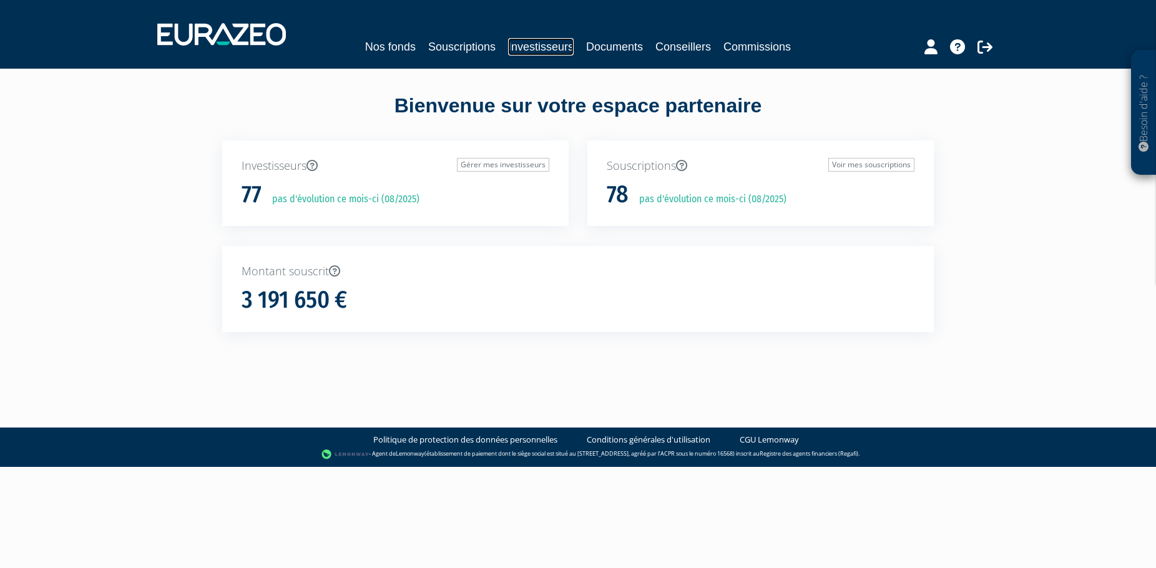
click at [545, 48] on link "Investisseurs" at bounding box center [541, 46] width 66 height 17
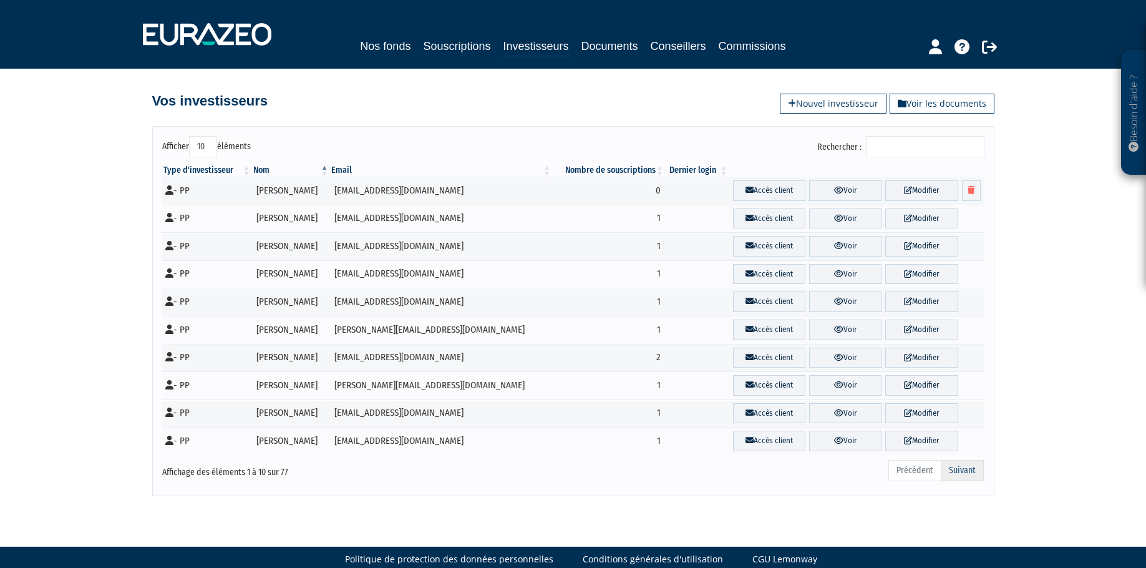
click at [953, 467] on link "Suivant" at bounding box center [962, 470] width 43 height 21
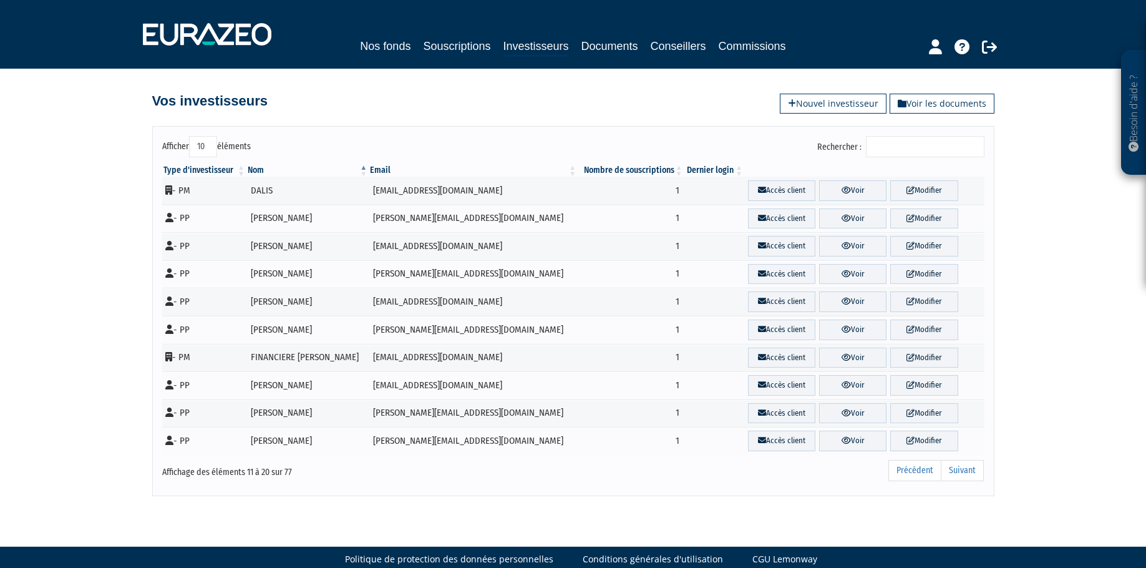
click at [953, 467] on link "Suivant" at bounding box center [962, 470] width 43 height 21
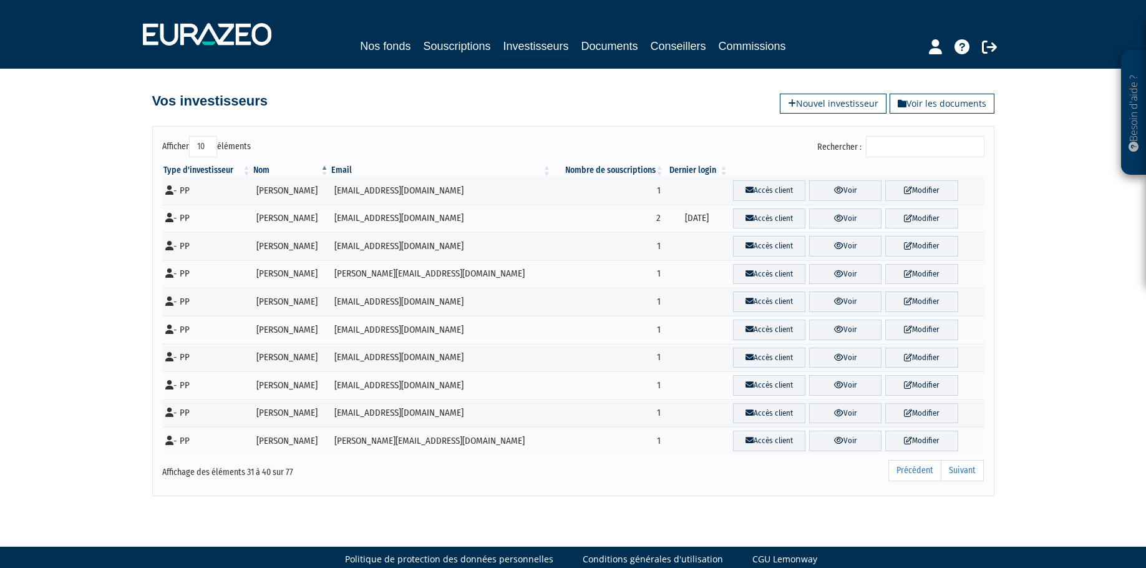
click at [953, 467] on link "Suivant" at bounding box center [962, 470] width 43 height 21
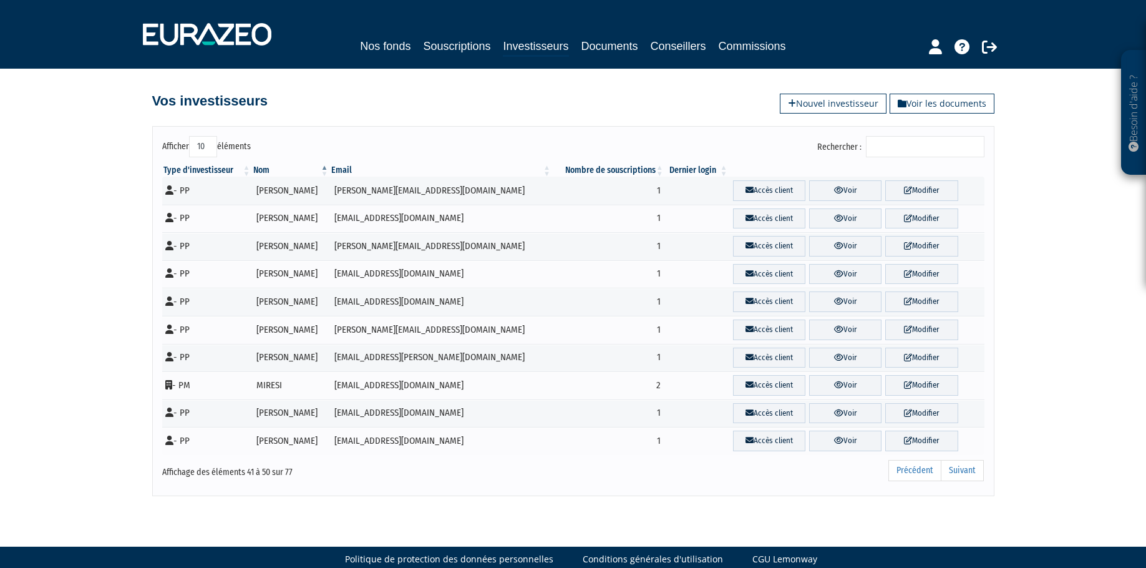
click at [953, 467] on link "Suivant" at bounding box center [962, 470] width 43 height 21
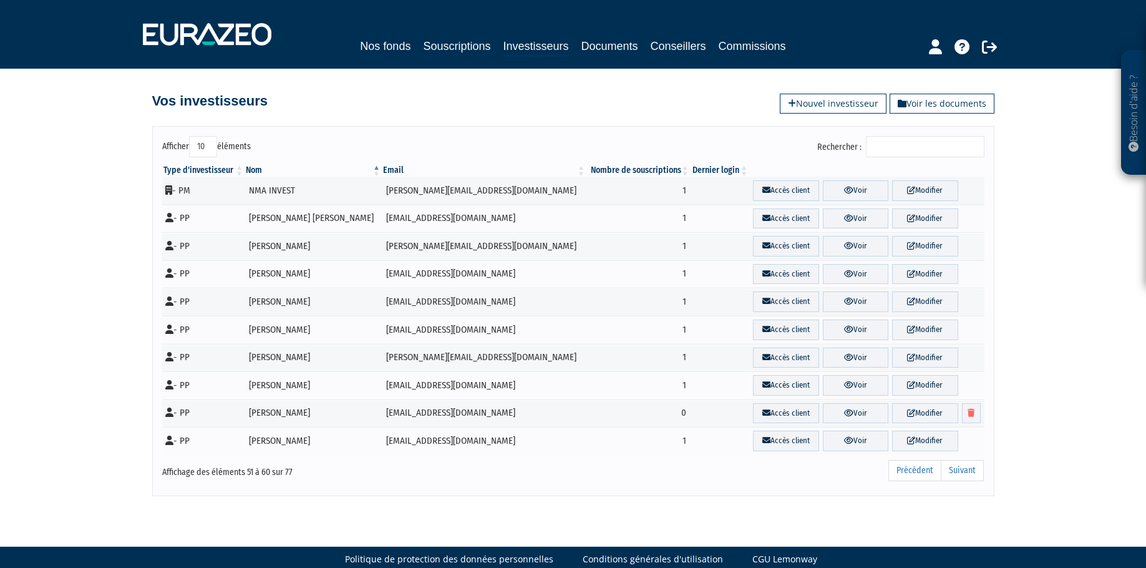
click at [953, 467] on link "Suivant" at bounding box center [962, 470] width 43 height 21
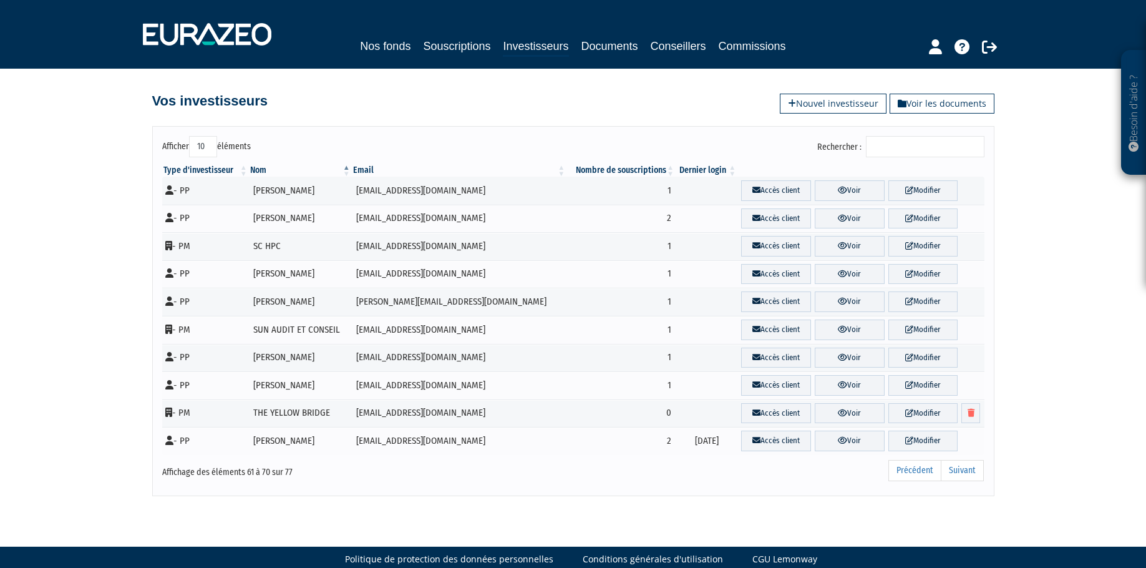
click at [953, 467] on link "Suivant" at bounding box center [962, 470] width 43 height 21
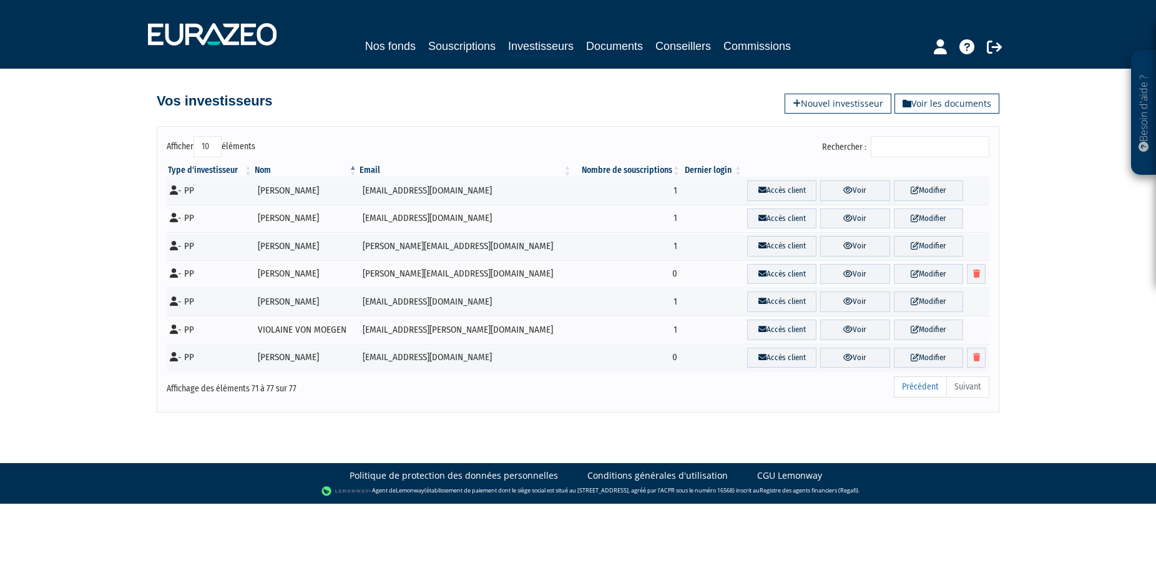
click at [41, 32] on span "Fermer" at bounding box center [26, 27] width 29 height 11
click at [613, 51] on link "Documents" at bounding box center [614, 45] width 57 height 17
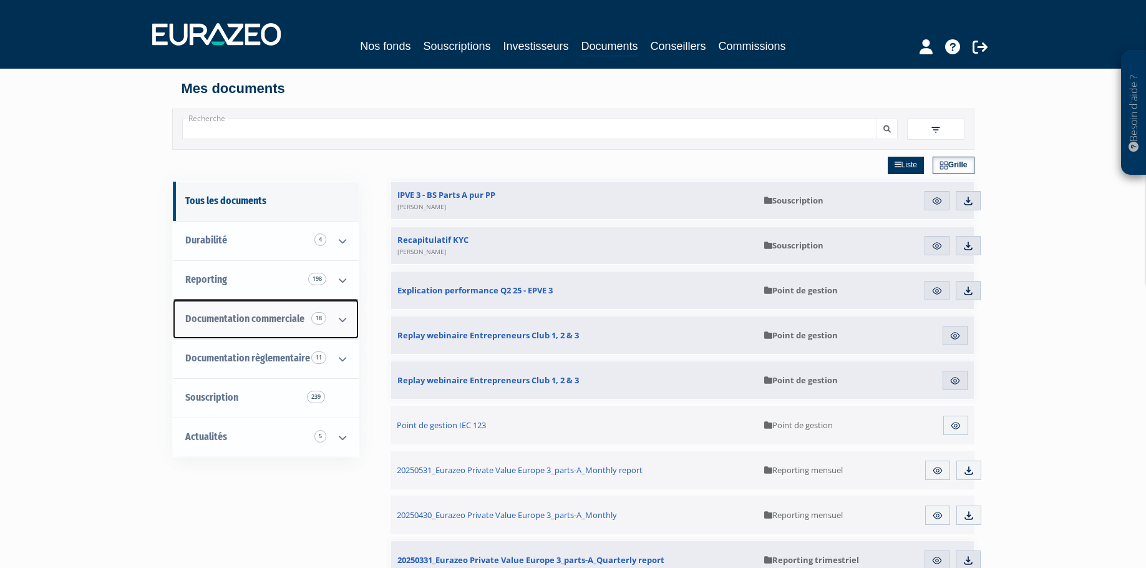
click at [340, 321] on icon at bounding box center [342, 319] width 32 height 39
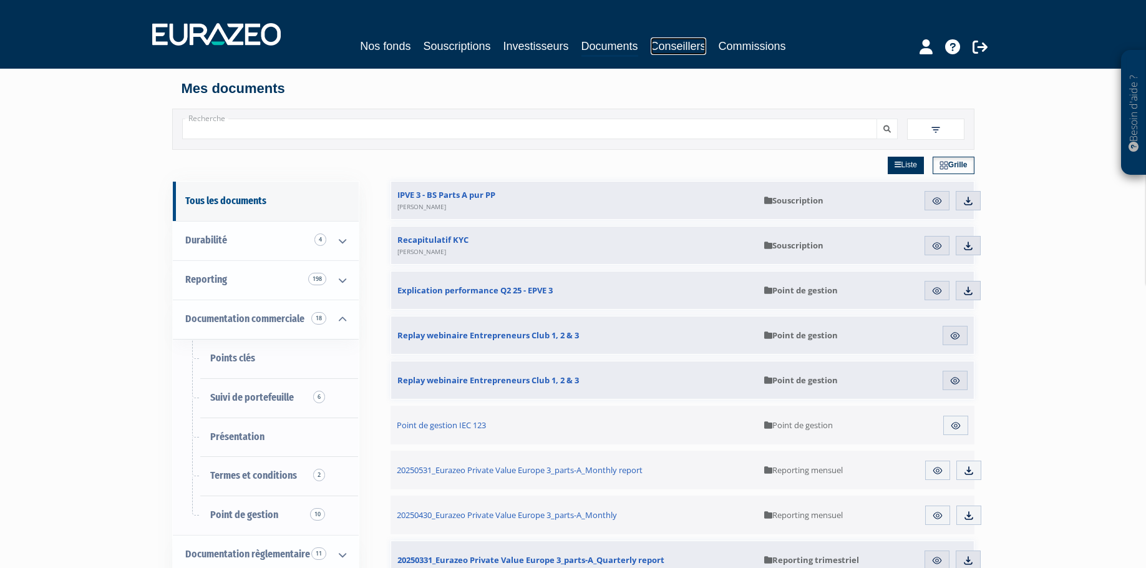
click at [678, 51] on link "Conseillers" at bounding box center [679, 45] width 56 height 17
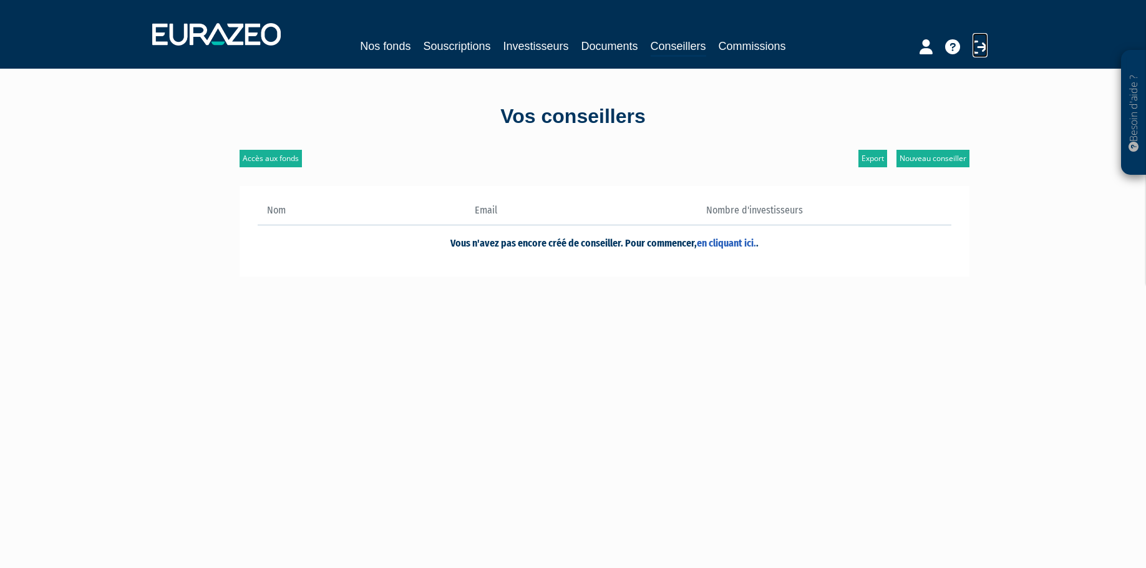
click at [982, 49] on icon at bounding box center [980, 46] width 15 height 15
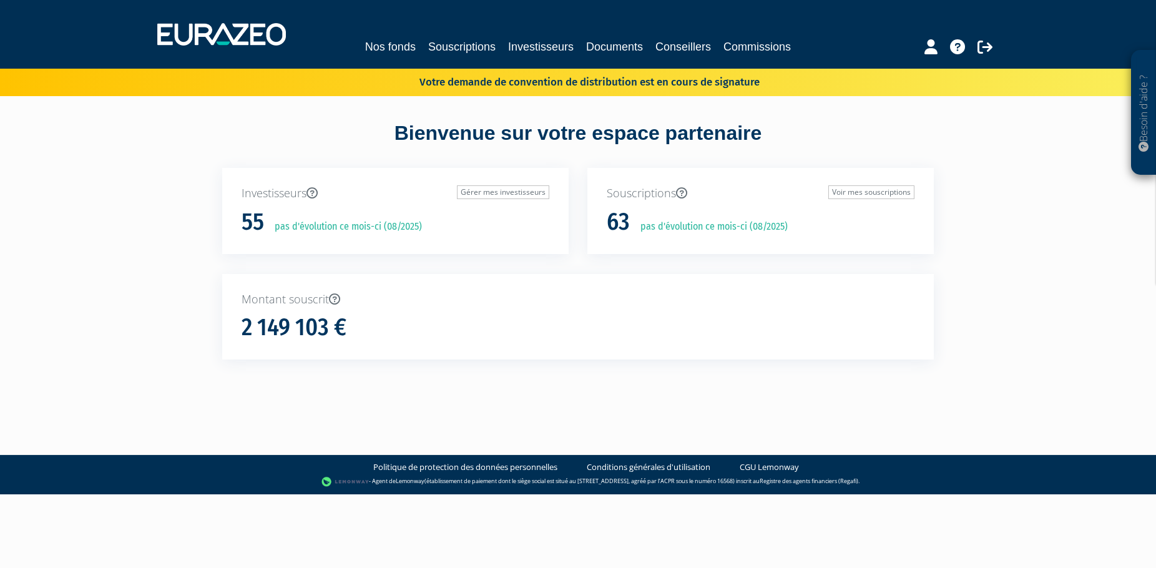
click at [189, 33] on div "Fermer" at bounding box center [115, 26] width 221 height 14
click at [188, 34] on img at bounding box center [221, 34] width 129 height 22
click at [684, 47] on link "Conseillers" at bounding box center [682, 46] width 56 height 17
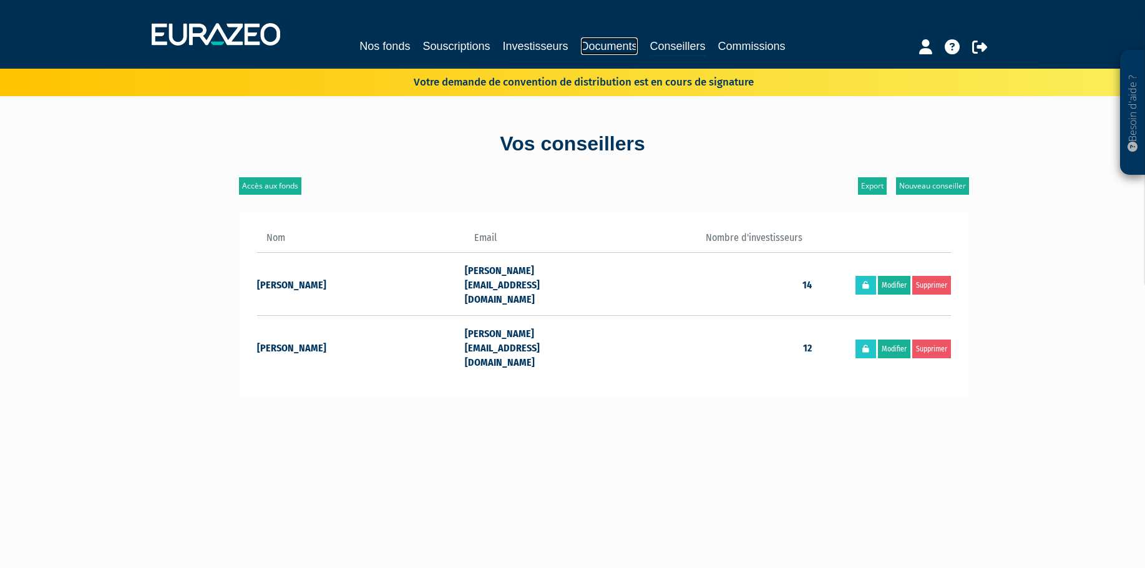
click at [612, 45] on link "Documents" at bounding box center [609, 45] width 57 height 17
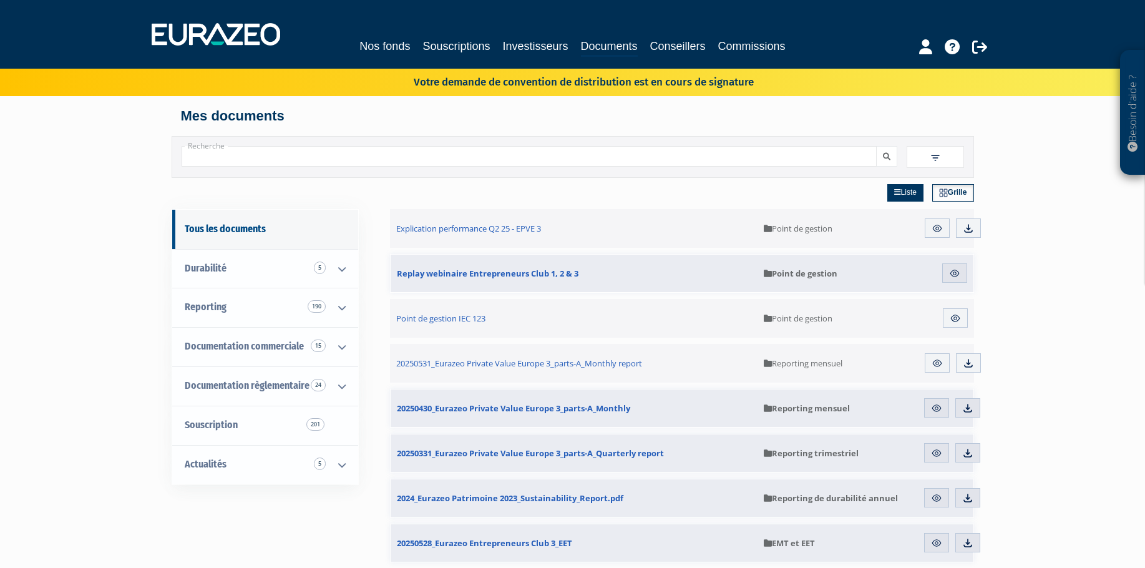
click at [283, 151] on input "Recherche" at bounding box center [529, 156] width 695 height 21
paste input "1234"
type input "1234"
click at [310, 150] on input "Recherche" at bounding box center [529, 156] width 695 height 21
paste input "FR0013144128"
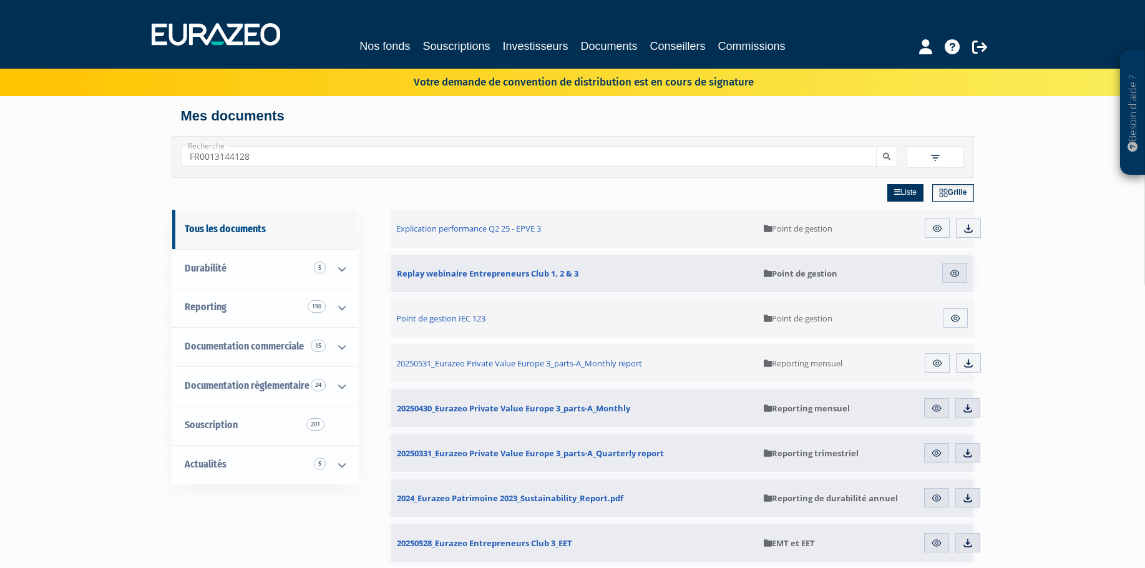
type input "FR0013144128"
click at [876, 146] on button "submit" at bounding box center [886, 156] width 21 height 21
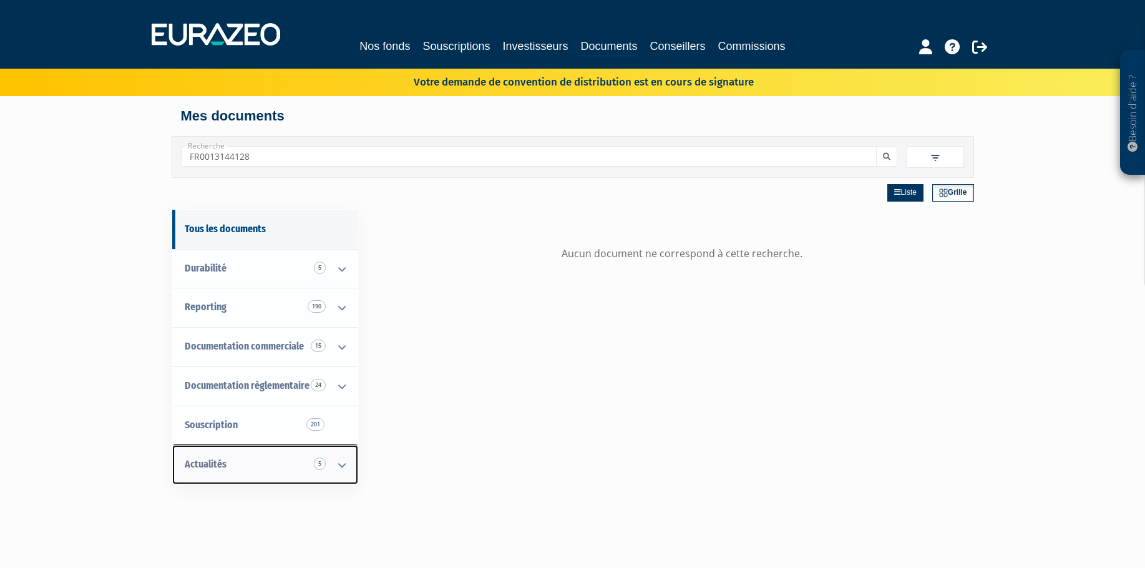
click at [351, 462] on icon at bounding box center [342, 464] width 32 height 39
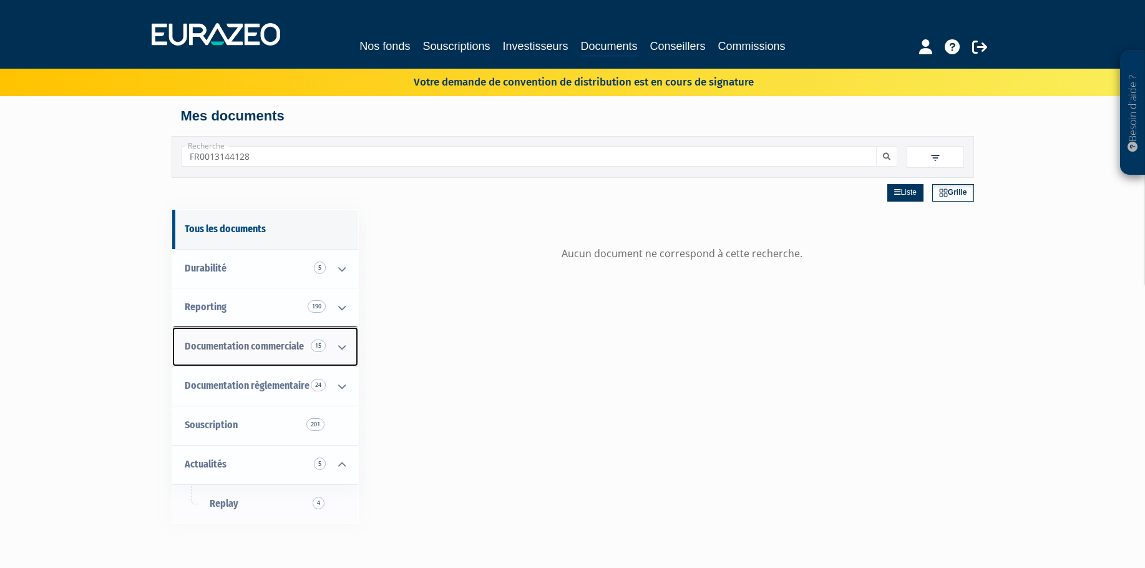
click at [287, 342] on span "Documentation commerciale 15" at bounding box center [244, 346] width 119 height 12
click at [340, 347] on icon at bounding box center [342, 347] width 32 height 39
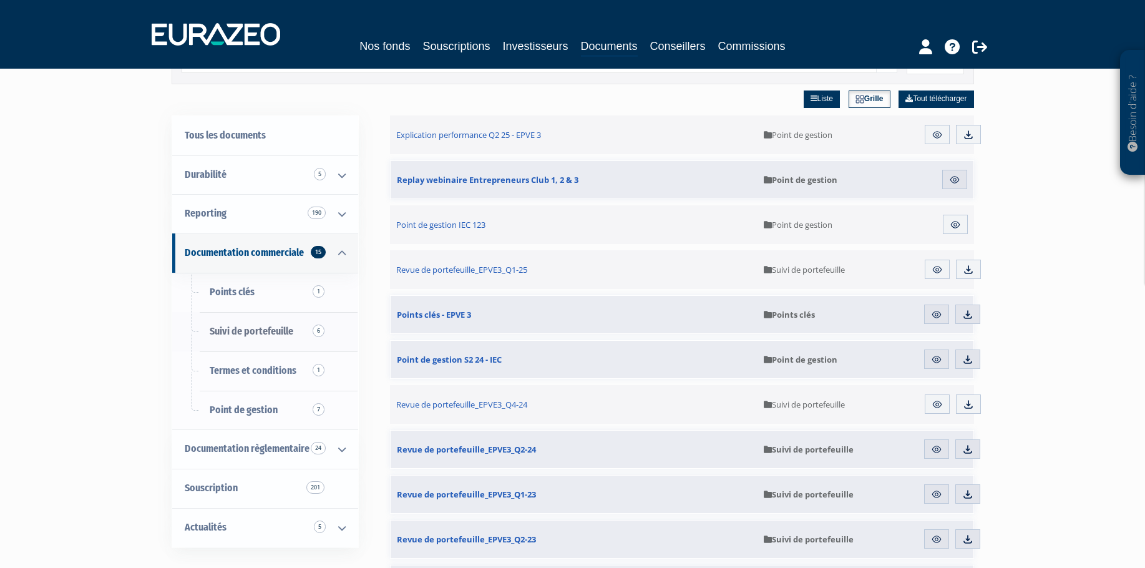
scroll to position [21, 0]
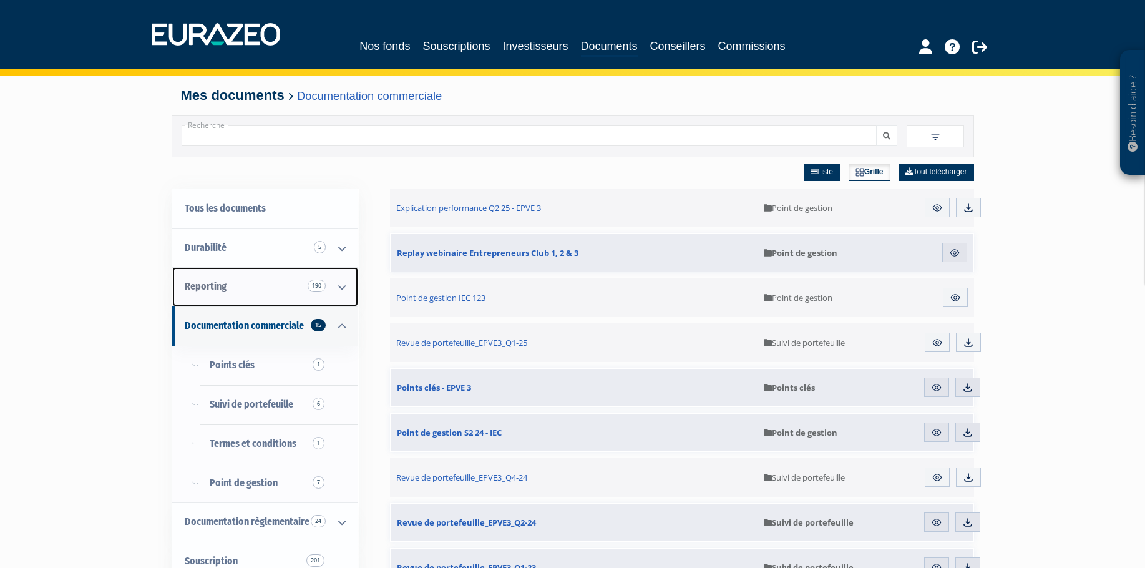
click at [250, 296] on link "Reporting 190" at bounding box center [265, 286] width 186 height 39
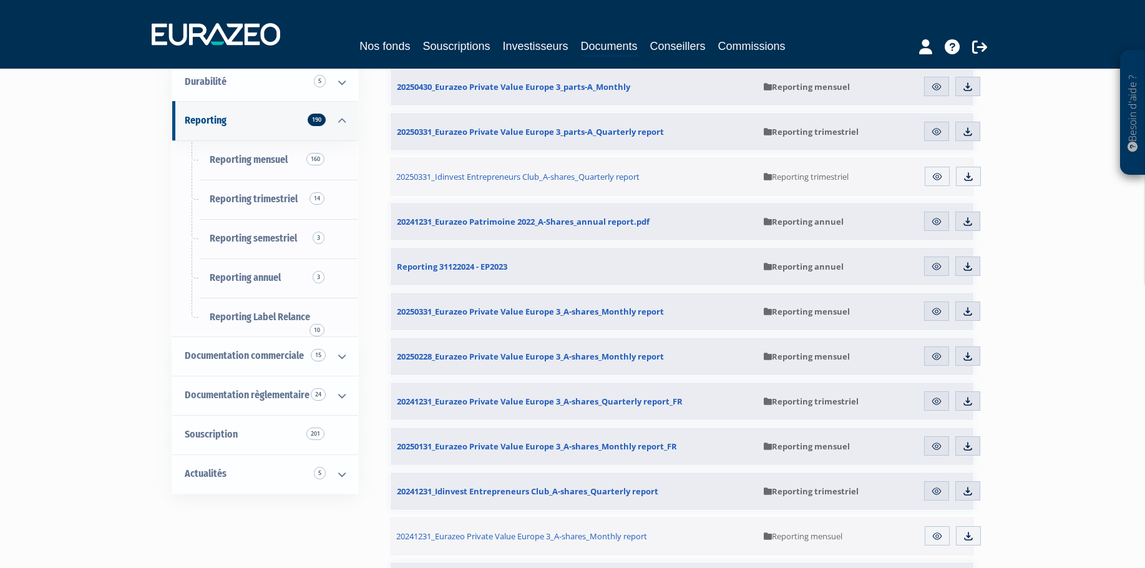
scroll to position [187, 0]
click at [241, 397] on span "Documentation règlementaire 24" at bounding box center [247, 394] width 125 height 12
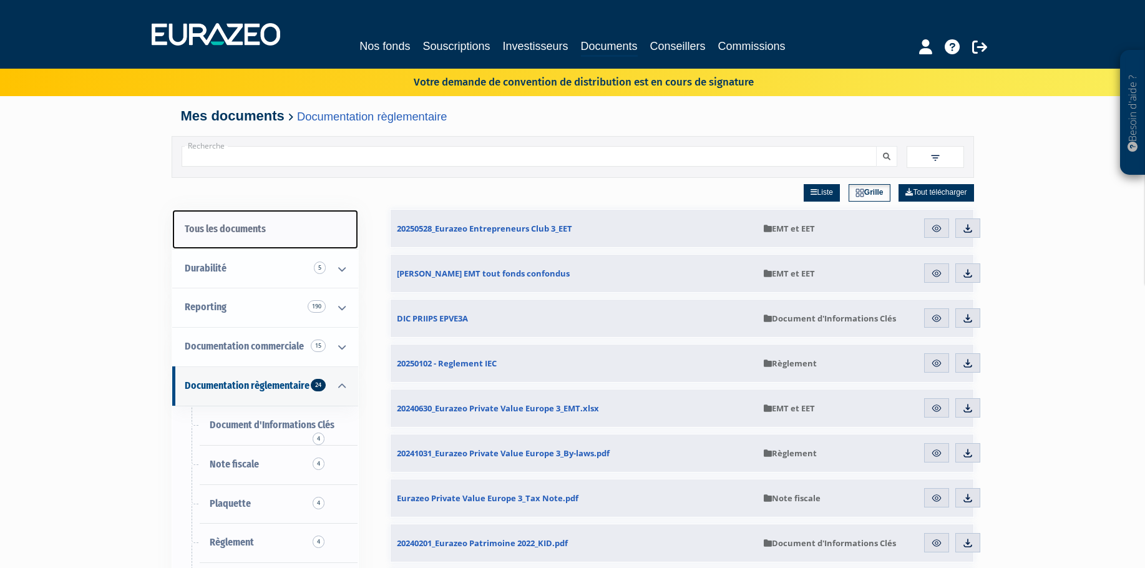
click at [223, 221] on link "Tous les documents" at bounding box center [265, 229] width 186 height 39
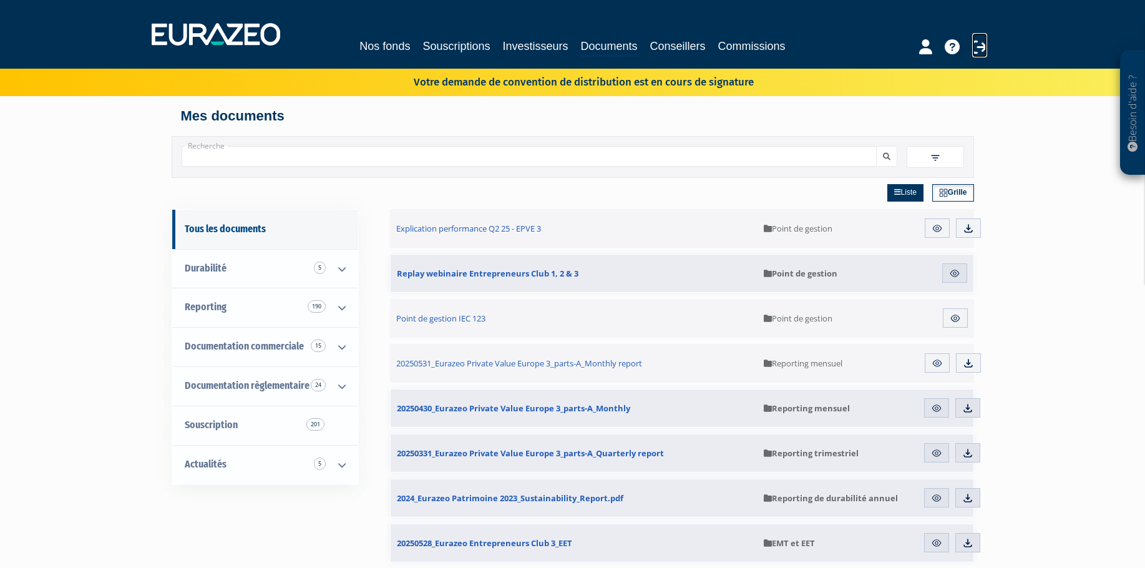
click at [976, 48] on icon at bounding box center [979, 46] width 15 height 15
